Goal: Register for event/course

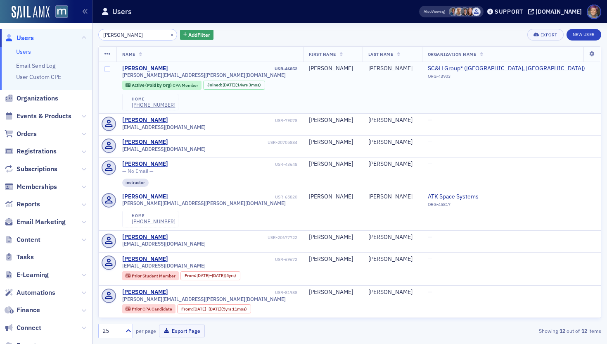
type input "[PERSON_NAME]"
click at [171, 76] on span "[PERSON_NAME][EMAIL_ADDRESS][PERSON_NAME][DOMAIN_NAME]" at bounding box center [204, 75] width 164 height 6
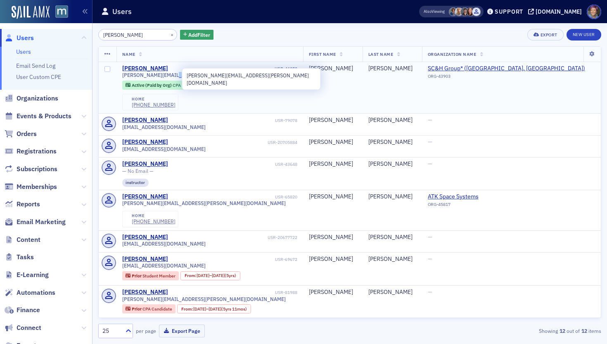
click at [171, 76] on span "[PERSON_NAME][EMAIL_ADDRESS][PERSON_NAME][DOMAIN_NAME]" at bounding box center [204, 75] width 164 height 6
copy div "[PERSON_NAME][EMAIL_ADDRESS][PERSON_NAME][DOMAIN_NAME]"
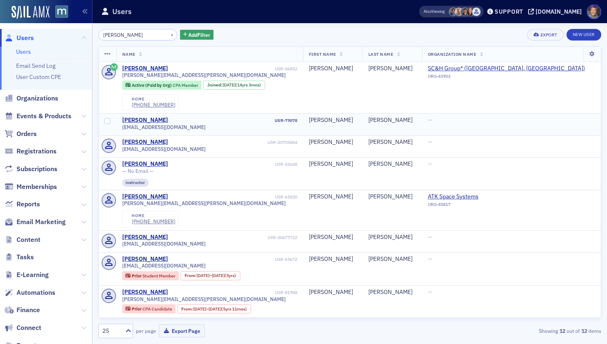
click at [167, 126] on span "[EMAIL_ADDRESS][DOMAIN_NAME]" at bounding box center [163, 127] width 83 height 6
copy div "[EMAIL_ADDRESS][DOMAIN_NAME]"
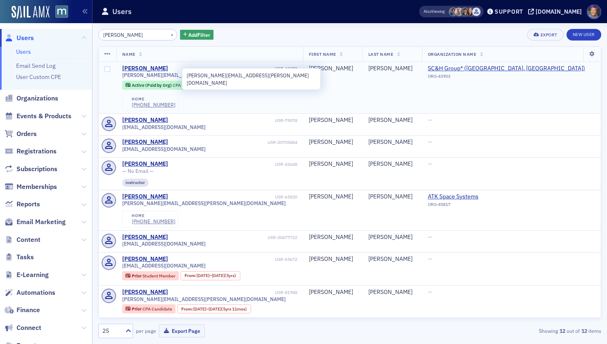
click at [167, 73] on span "[PERSON_NAME][EMAIL_ADDRESS][PERSON_NAME][DOMAIN_NAME]" at bounding box center [204, 75] width 164 height 6
copy div "[PERSON_NAME][EMAIL_ADDRESS][PERSON_NAME][DOMAIN_NAME]"
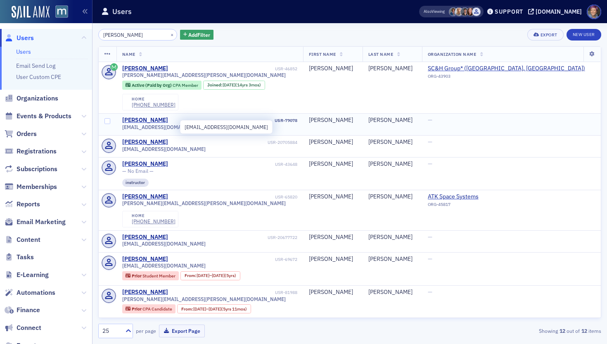
click at [168, 126] on span "[EMAIL_ADDRESS][DOMAIN_NAME]" at bounding box center [163, 127] width 83 height 6
copy div "[EMAIL_ADDRESS][DOMAIN_NAME]"
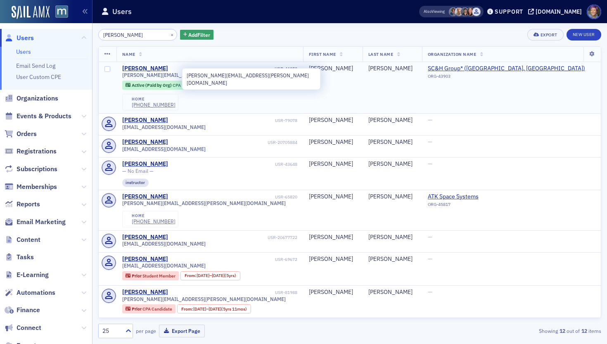
click at [150, 74] on span "[PERSON_NAME][EMAIL_ADDRESS][PERSON_NAME][DOMAIN_NAME]" at bounding box center [204, 75] width 164 height 6
copy div "[PERSON_NAME][EMAIL_ADDRESS][PERSON_NAME][DOMAIN_NAME]"
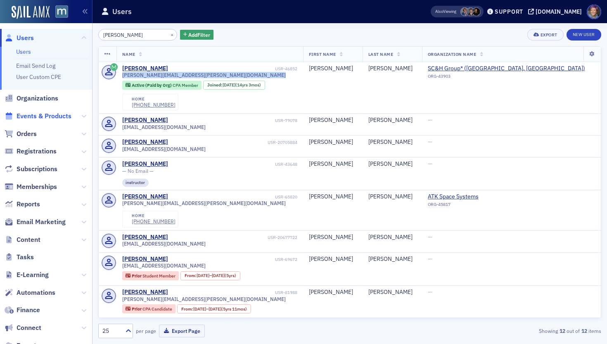
click at [57, 117] on span "Events & Products" at bounding box center [44, 115] width 55 height 9
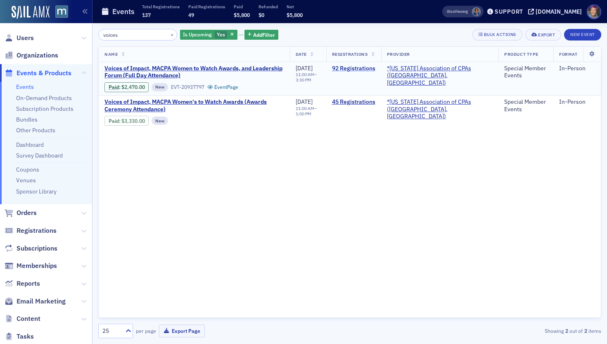
type input "voices"
click at [373, 69] on link "92 Registrations" at bounding box center [353, 68] width 43 height 7
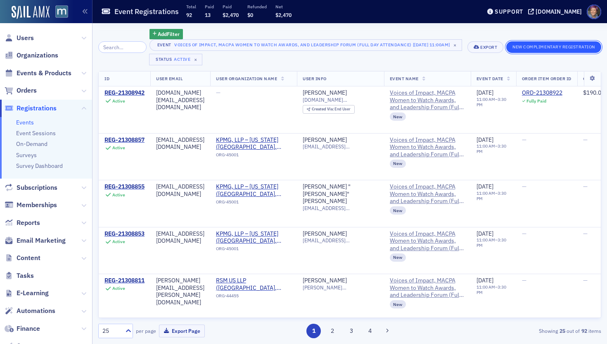
click at [543, 46] on button "New Complimentary Registration" at bounding box center [553, 47] width 95 height 12
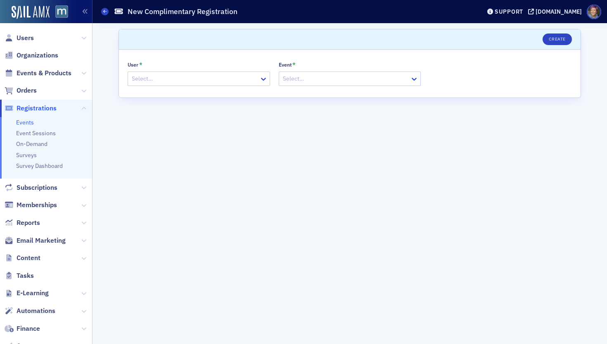
click at [183, 81] on div at bounding box center [195, 78] width 128 height 10
click at [185, 97] on div "Create New User "kbodt"" at bounding box center [199, 96] width 132 height 9
type input "kbodt"
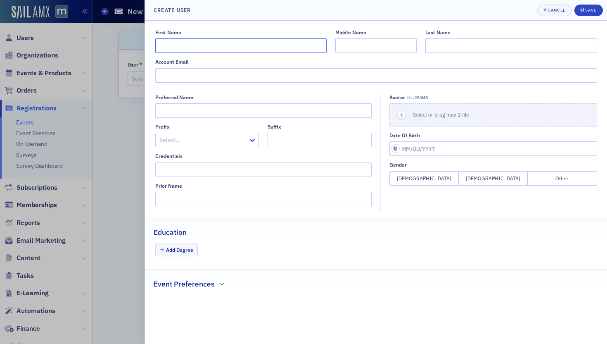
click at [218, 48] on input "First Name" at bounding box center [240, 45] width 171 height 14
type input "[PERSON_NAME]"
type input "Bodt"
type input "[EMAIL_ADDRESS][DOMAIN_NAME]"
click at [584, 8] on div "submit" at bounding box center [583, 10] width 5 height 7
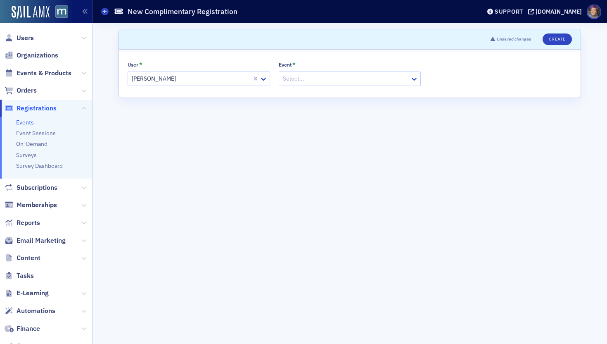
click at [365, 76] on div at bounding box center [346, 78] width 128 height 10
type input "voices"
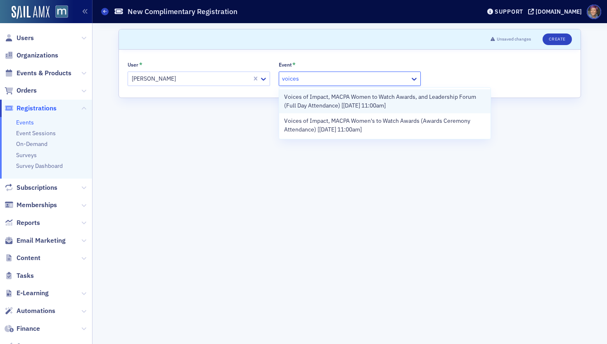
click at [364, 102] on span "Voices of Impact, MACPA Women to Watch Awards, and Leadership Forum (Full Day A…" at bounding box center [385, 100] width 202 height 17
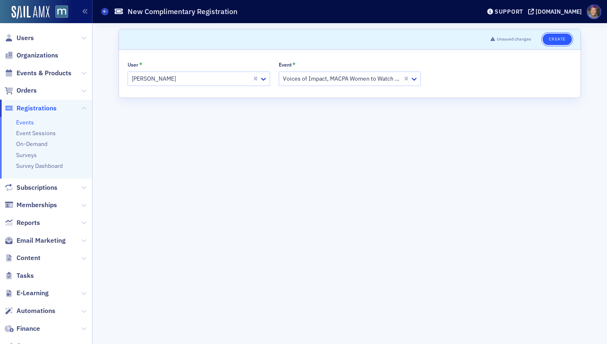
click at [562, 36] on button "Create" at bounding box center [557, 39] width 29 height 12
